Goal: Transaction & Acquisition: Purchase product/service

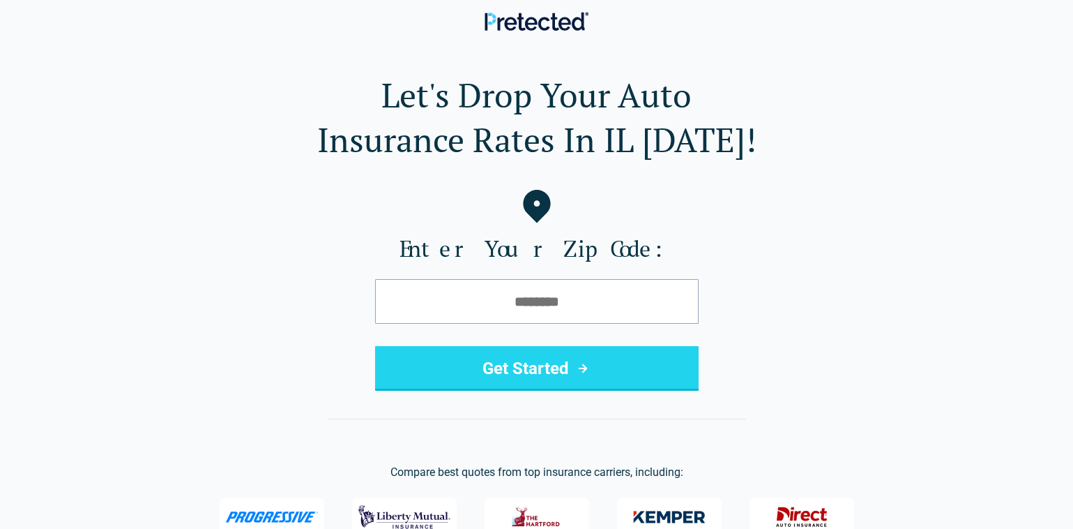
click at [527, 307] on input "tel" at bounding box center [537, 301] width 324 height 45
type input "*****"
click at [526, 365] on button "Get Started" at bounding box center [537, 368] width 324 height 45
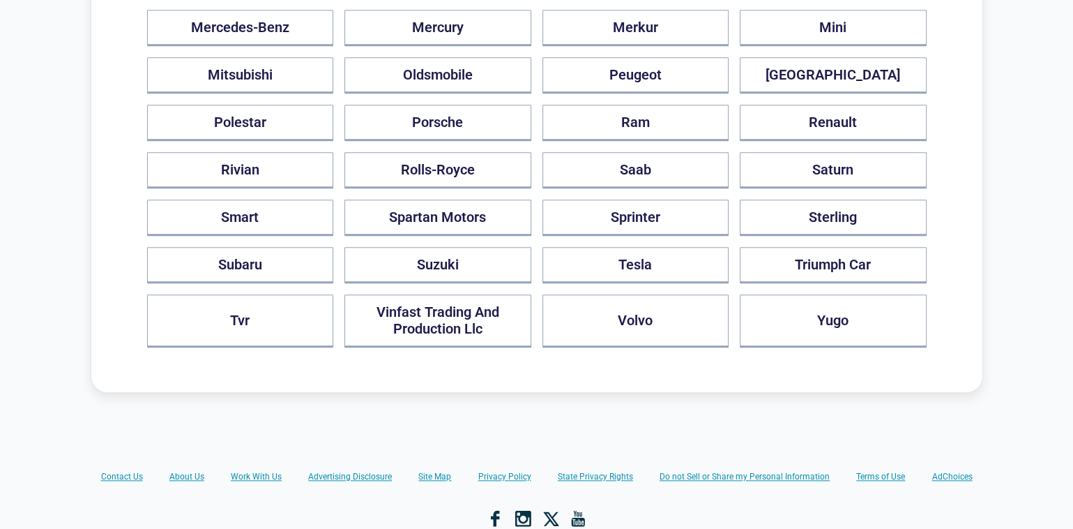
scroll to position [1208, 0]
